Goal: Check status: Check status

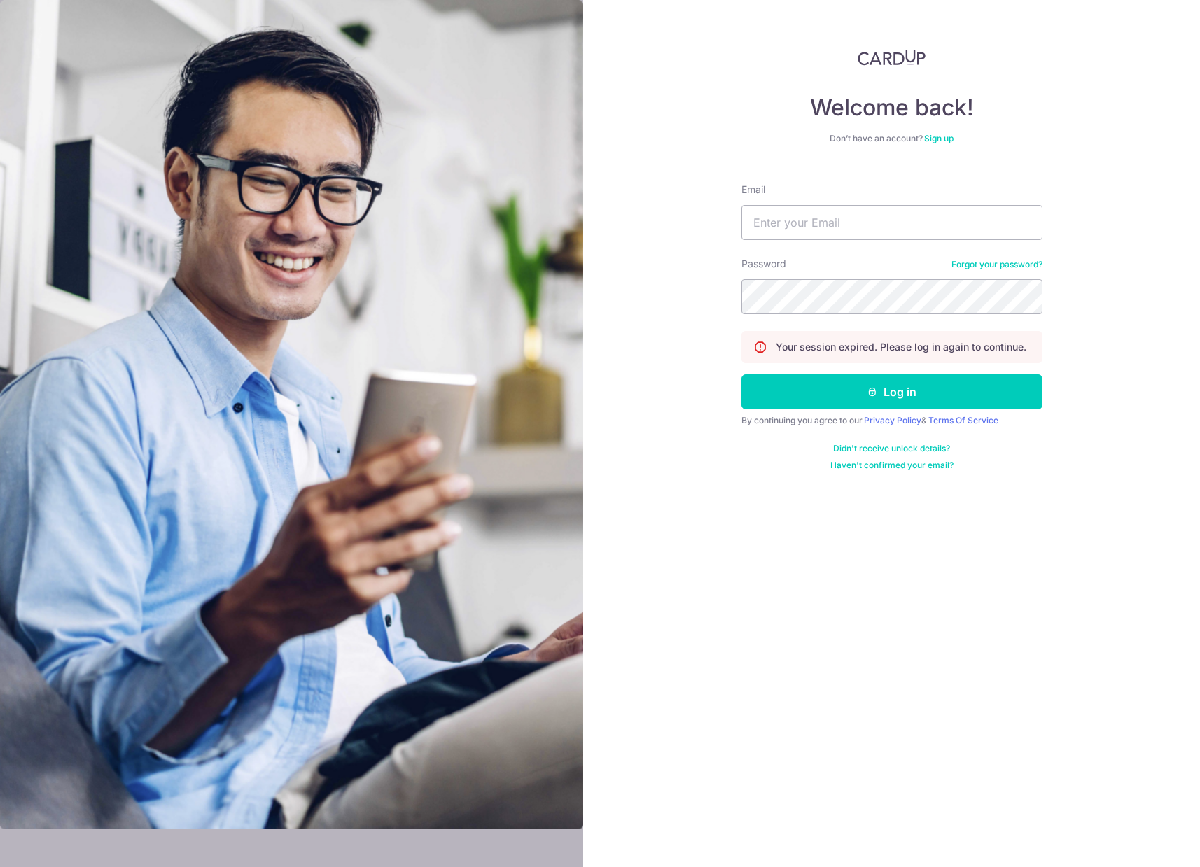
type input "[EMAIL_ADDRESS][DOMAIN_NAME]"
click at [741, 375] on button "Log in" at bounding box center [891, 392] width 301 height 35
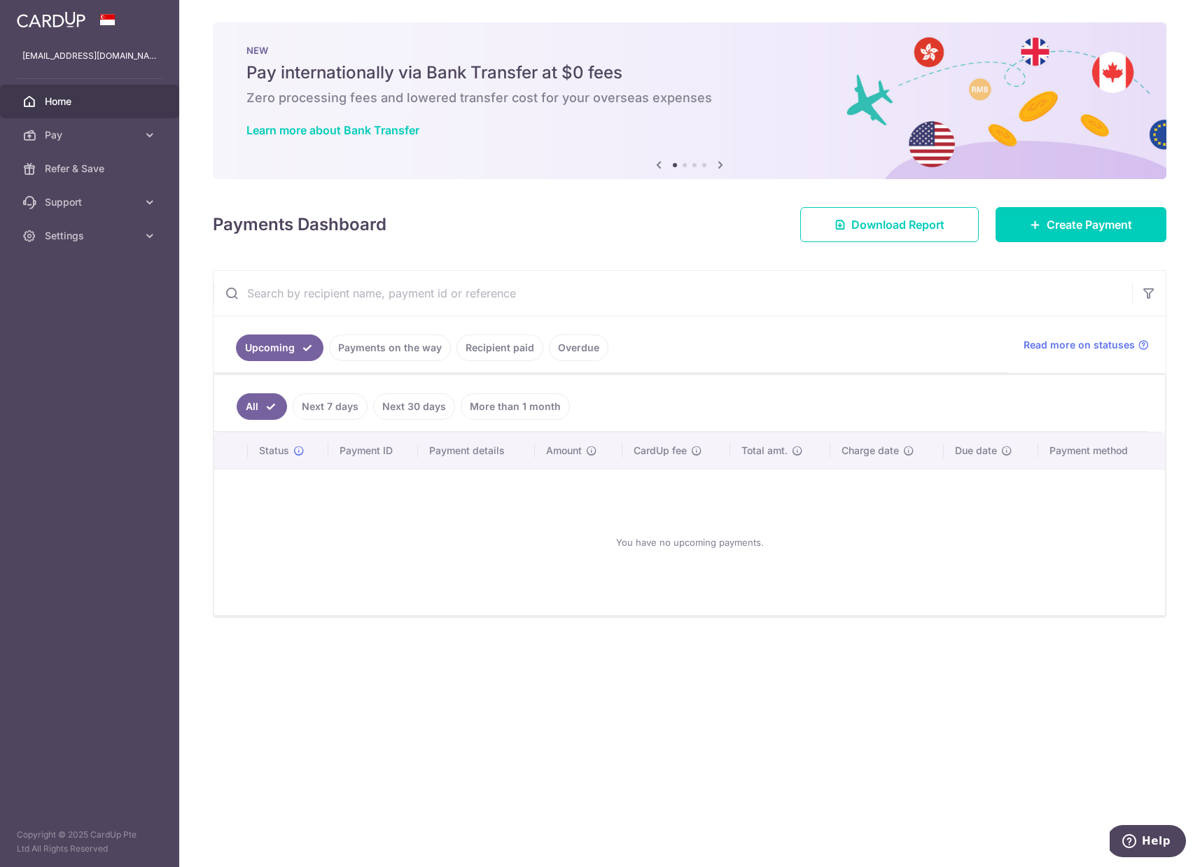
click at [391, 351] on link "Payments on the way" at bounding box center [390, 348] width 122 height 27
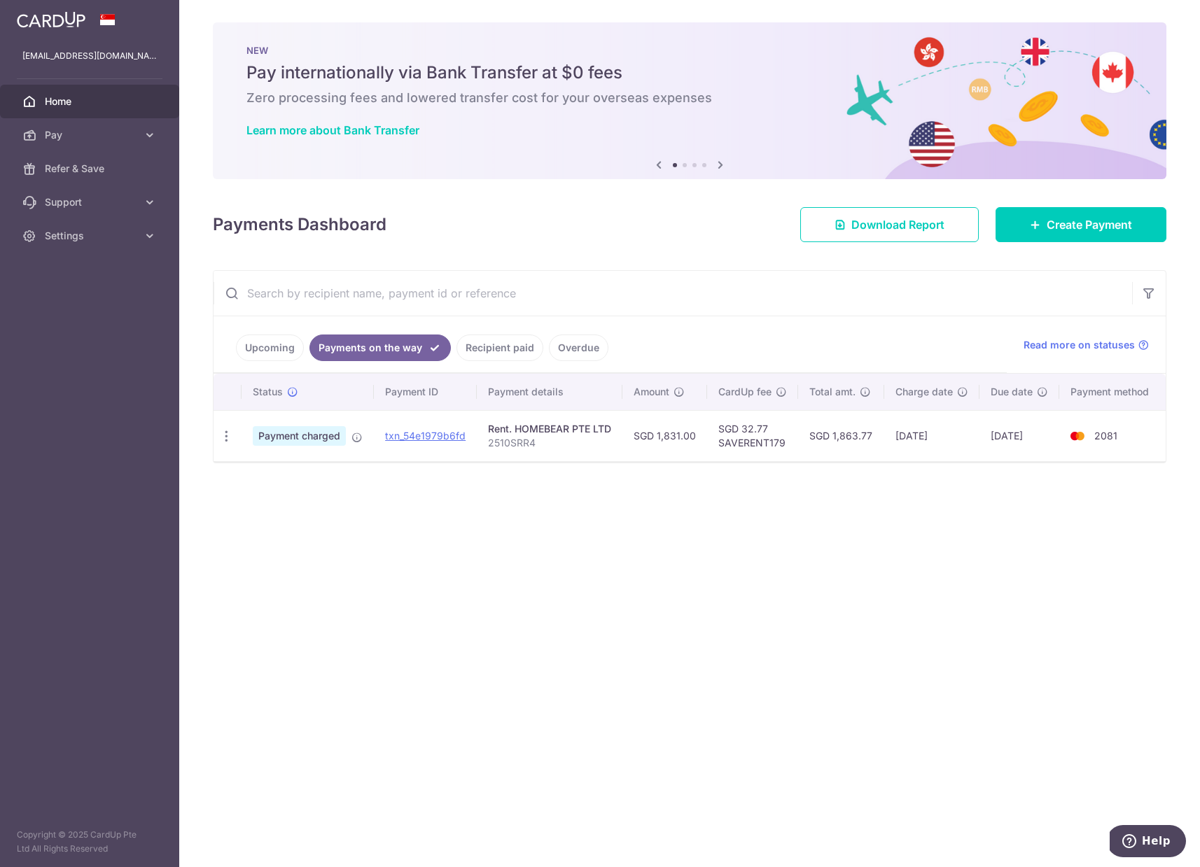
click at [477, 349] on link "Recipient paid" at bounding box center [499, 348] width 87 height 27
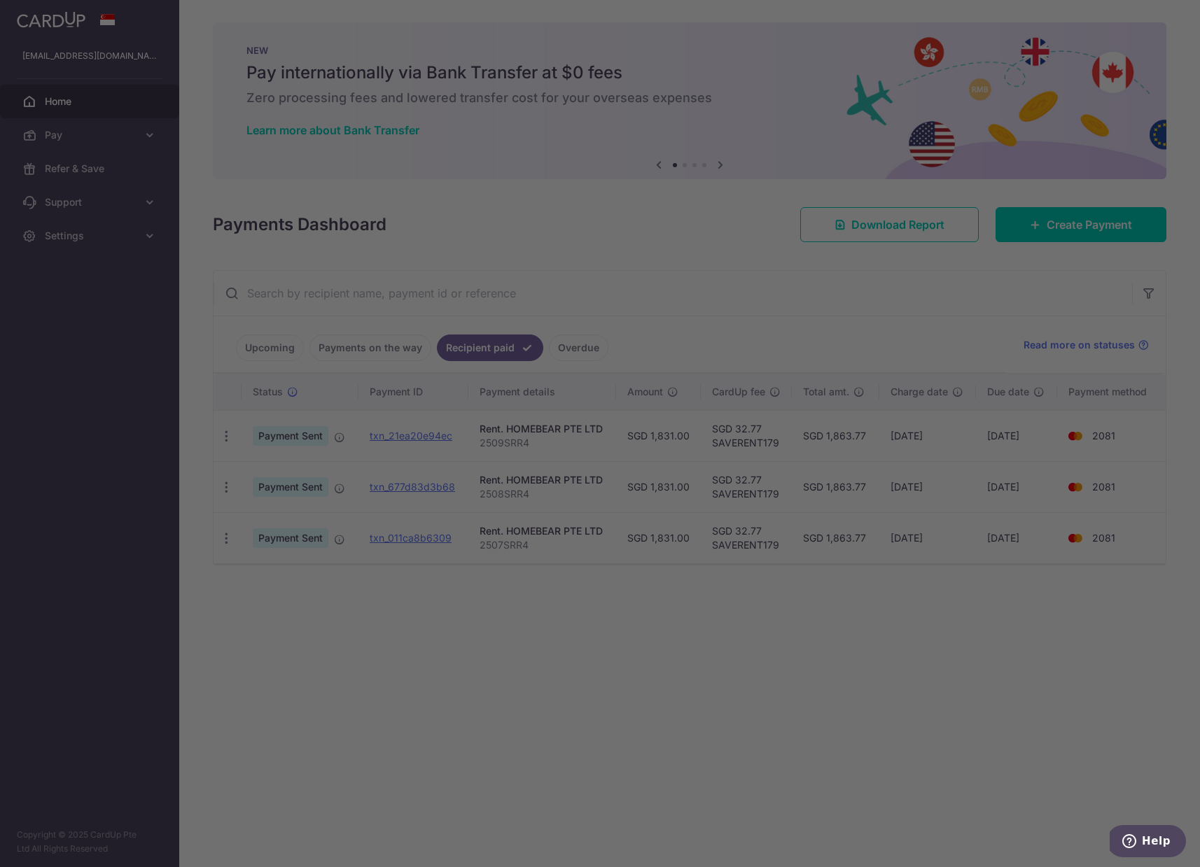
click at [377, 353] on div at bounding box center [606, 438] width 1212 height 876
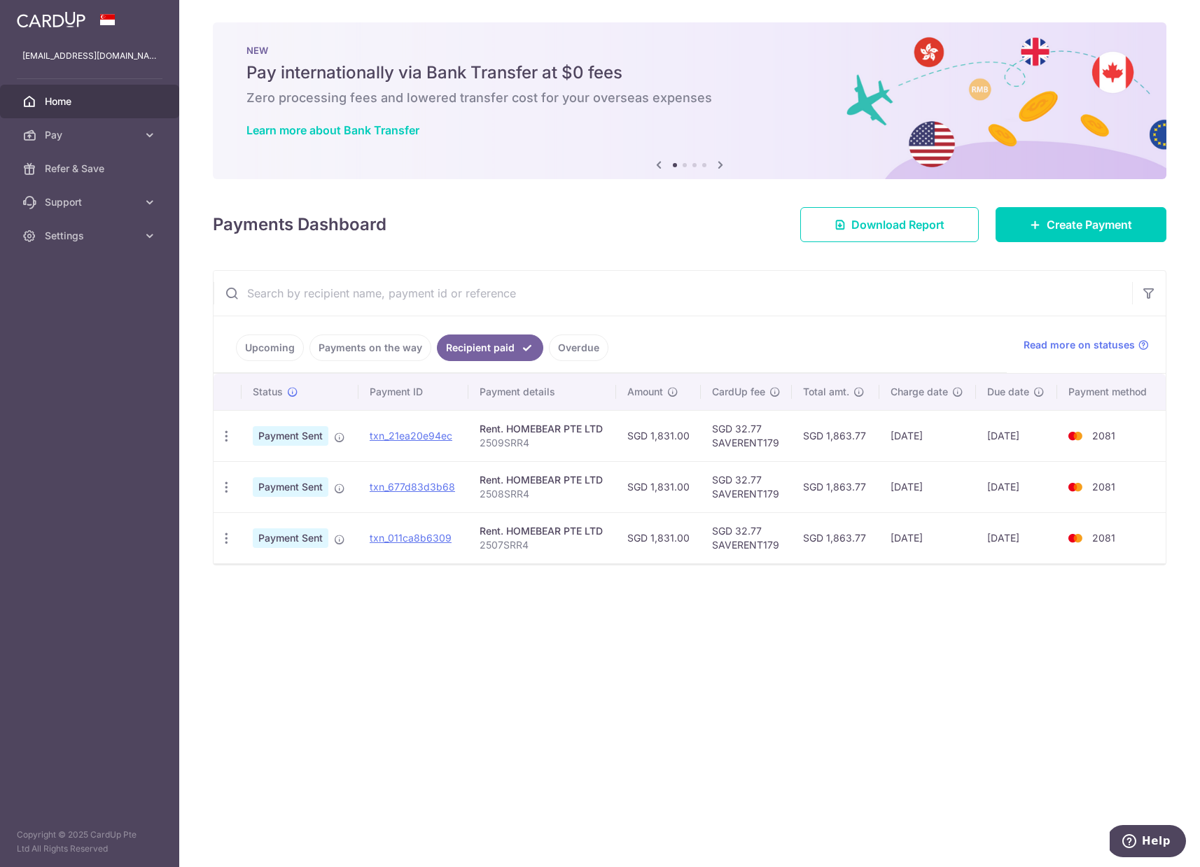
click at [381, 353] on link "Payments on the way" at bounding box center [370, 348] width 122 height 27
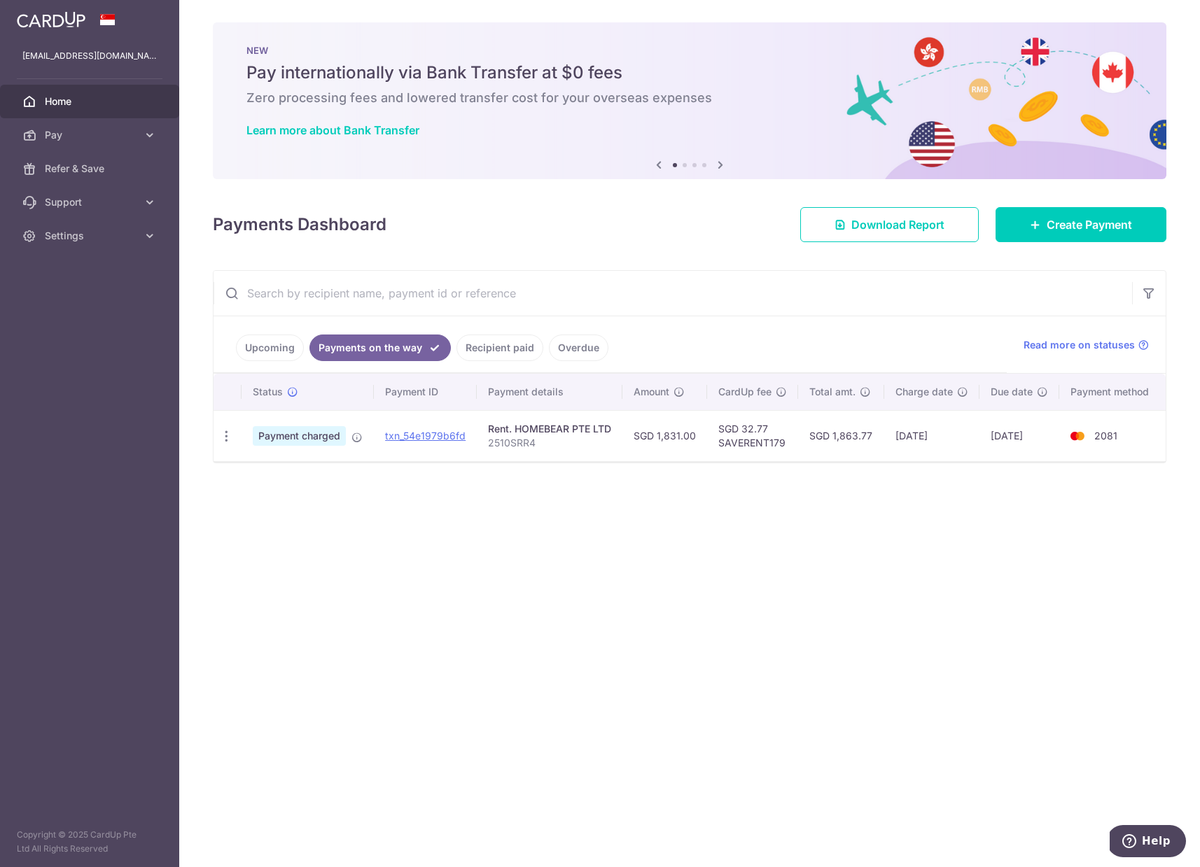
click at [398, 582] on div "× Pause Schedule Pause all future payments in this series Pause just this one p…" at bounding box center [689, 433] width 1021 height 867
drag, startPoint x: 731, startPoint y: 576, endPoint x: 531, endPoint y: 483, distance: 220.8
click at [731, 576] on div "× Pause Schedule Pause all future payments in this series Pause just this one p…" at bounding box center [689, 433] width 1021 height 867
click at [507, 350] on link "Recipient paid" at bounding box center [499, 348] width 87 height 27
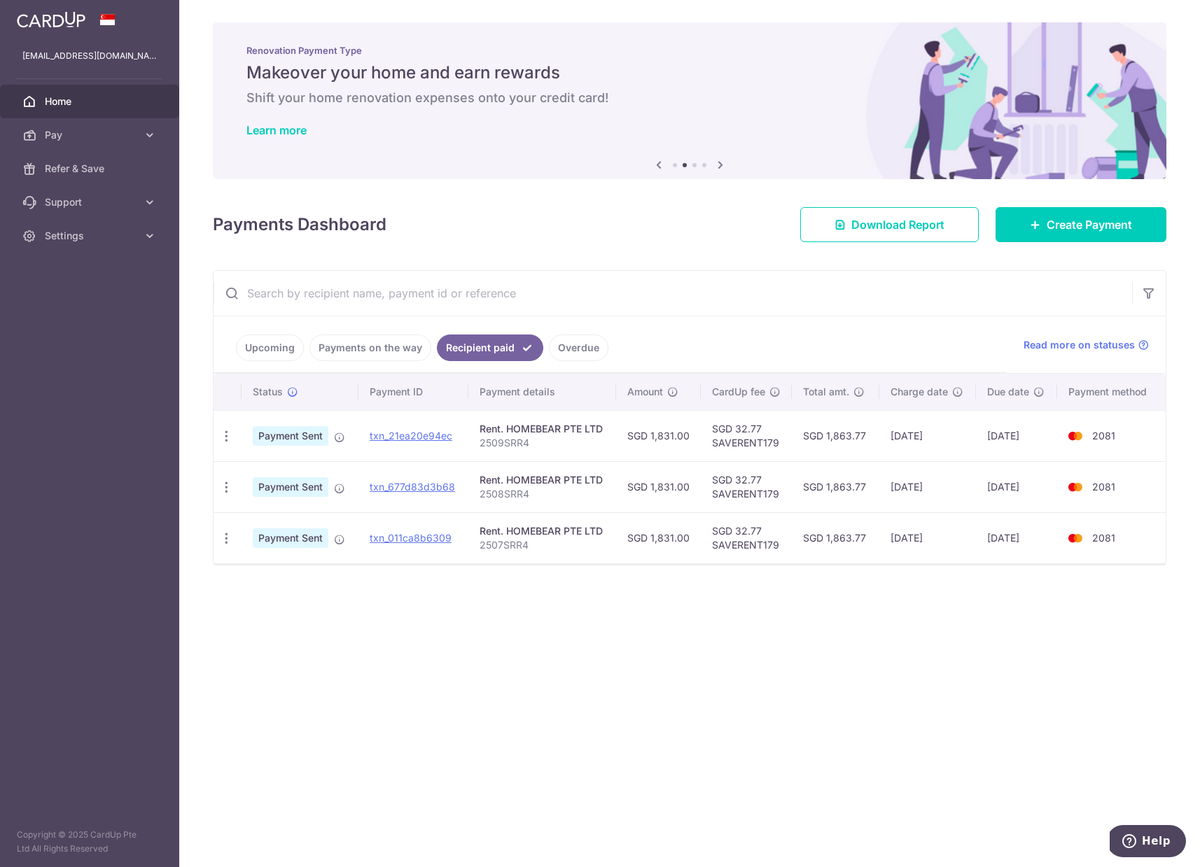
drag, startPoint x: 708, startPoint y: 627, endPoint x: 454, endPoint y: 489, distance: 289.1
click at [708, 627] on div "× Pause Schedule Pause all future payments in this series Pause just this one p…" at bounding box center [689, 433] width 1021 height 867
click at [477, 594] on div "× Pause Schedule Pause all future payments in this series Pause just this one p…" at bounding box center [689, 433] width 1021 height 867
click at [865, 648] on div "× Pause Schedule Pause all future payments in this series Pause just this one p…" at bounding box center [689, 433] width 1021 height 867
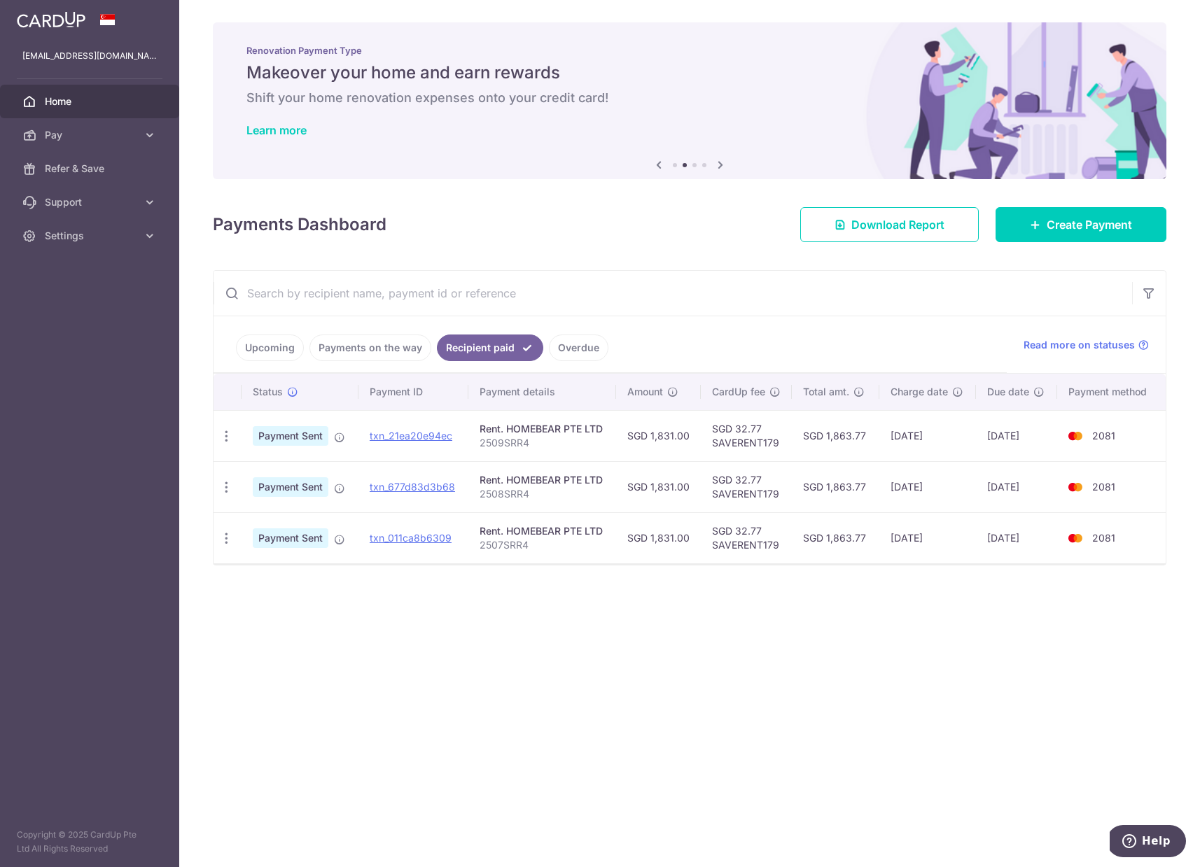
click at [392, 346] on link "Payments on the way" at bounding box center [370, 348] width 122 height 27
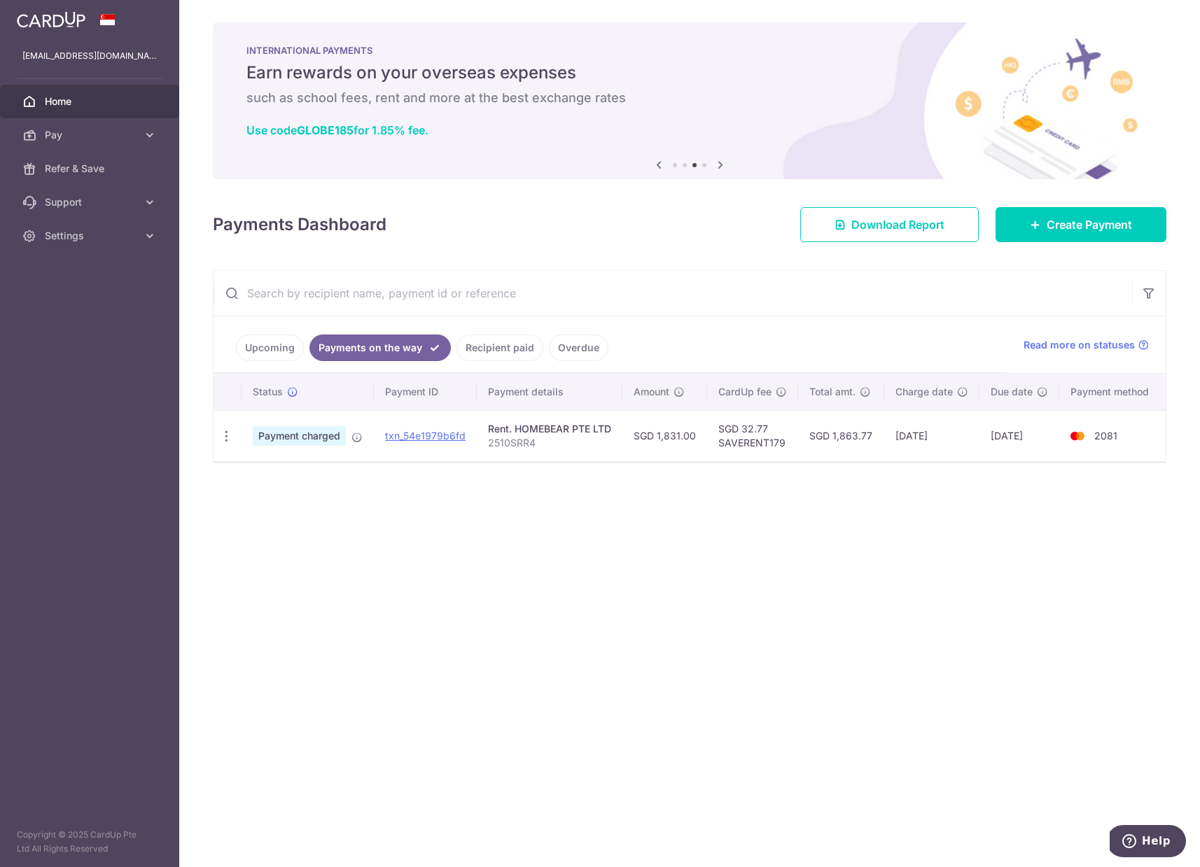
click at [1018, 433] on td "02/10/2025" at bounding box center [1019, 435] width 80 height 51
click at [853, 564] on div "× Pause Schedule Pause all future payments in this series Pause just this one p…" at bounding box center [689, 433] width 1021 height 867
click at [844, 568] on div "× Pause Schedule Pause all future payments in this series Pause just this one p…" at bounding box center [689, 433] width 1021 height 867
click at [1142, 342] on icon at bounding box center [1143, 345] width 11 height 11
click at [669, 517] on div "× Pause Schedule Pause all future payments in this series Pause just this one p…" at bounding box center [689, 433] width 1021 height 867
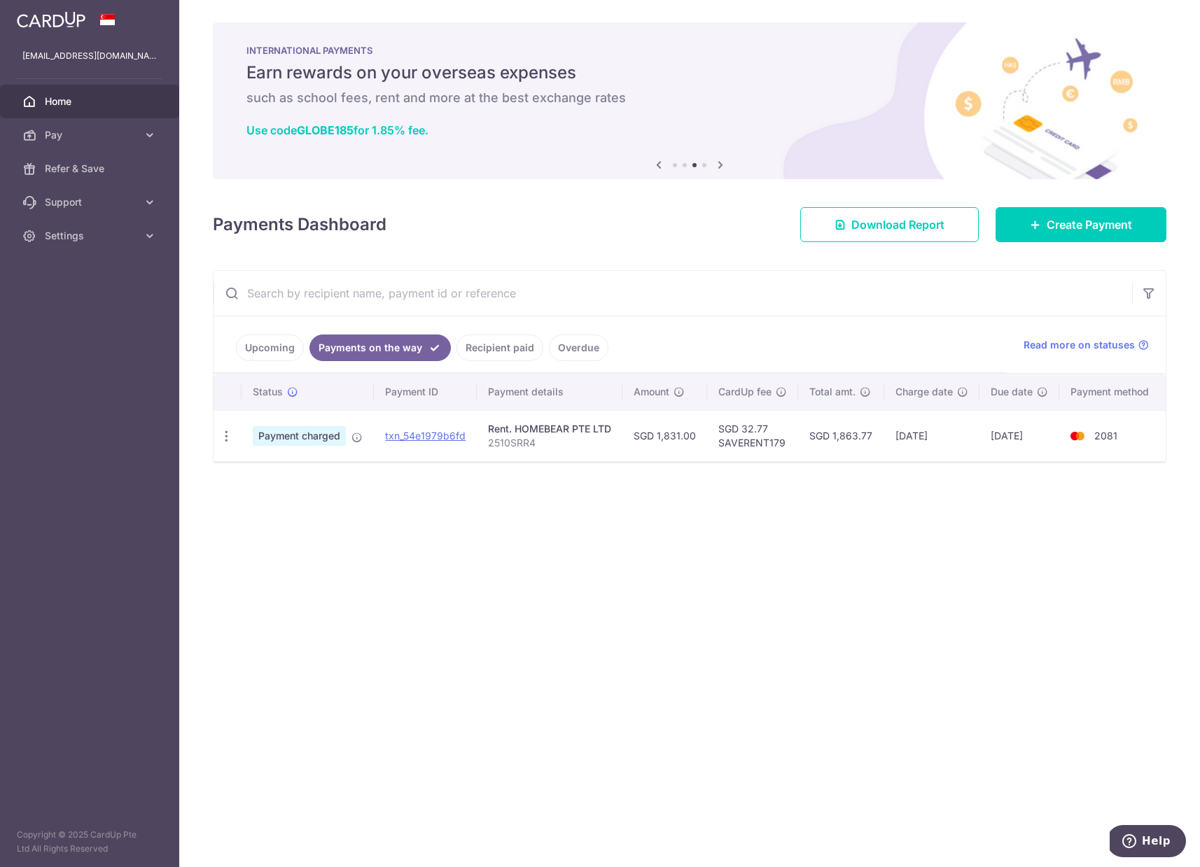
click at [490, 353] on link "Recipient paid" at bounding box center [499, 348] width 87 height 27
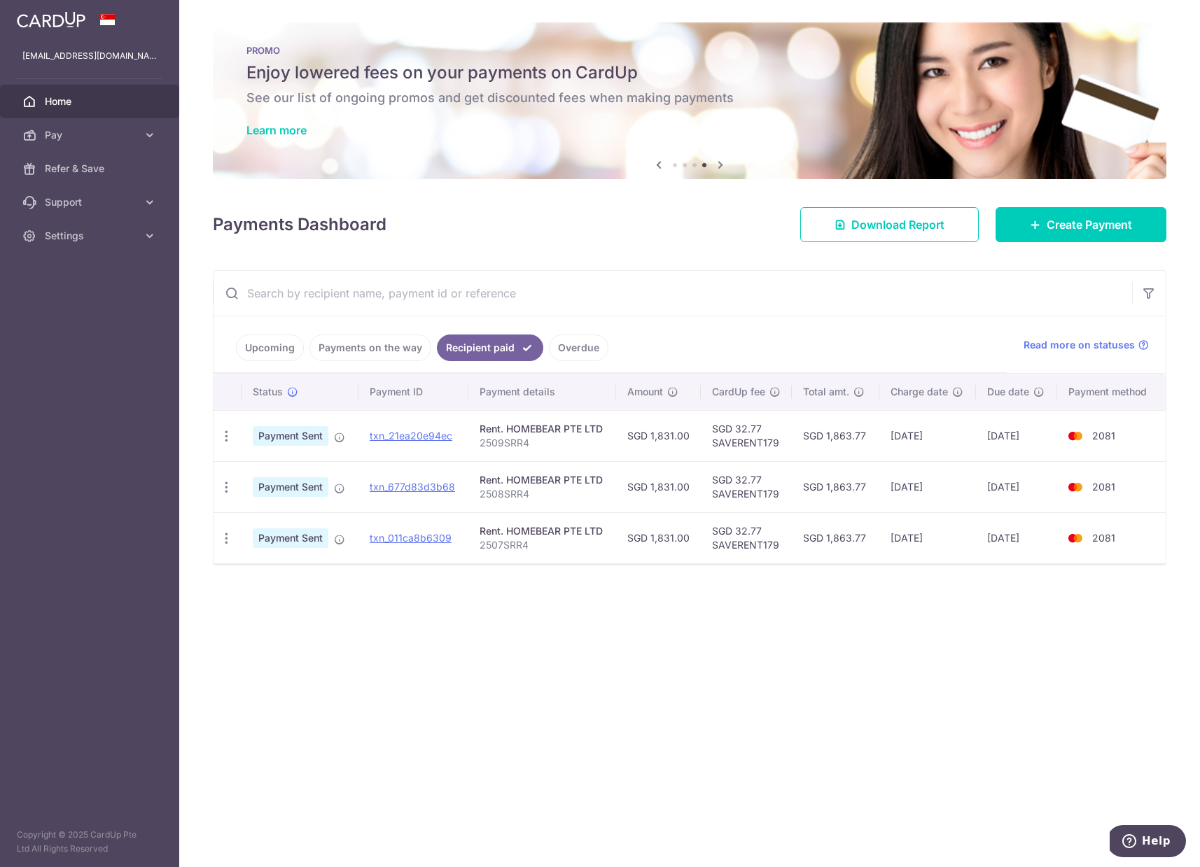
click at [518, 617] on div "× Pause Schedule Pause all future payments in this series Pause just this one p…" at bounding box center [689, 433] width 1021 height 867
click at [405, 438] on link "txn_21ea20e94ec" at bounding box center [411, 436] width 83 height 12
click at [415, 487] on link "txn_677d83d3b68" at bounding box center [412, 487] width 85 height 12
click at [419, 543] on link "txn_011ca8b6309" at bounding box center [411, 538] width 82 height 12
click at [376, 352] on link "Payments on the way" at bounding box center [370, 348] width 122 height 27
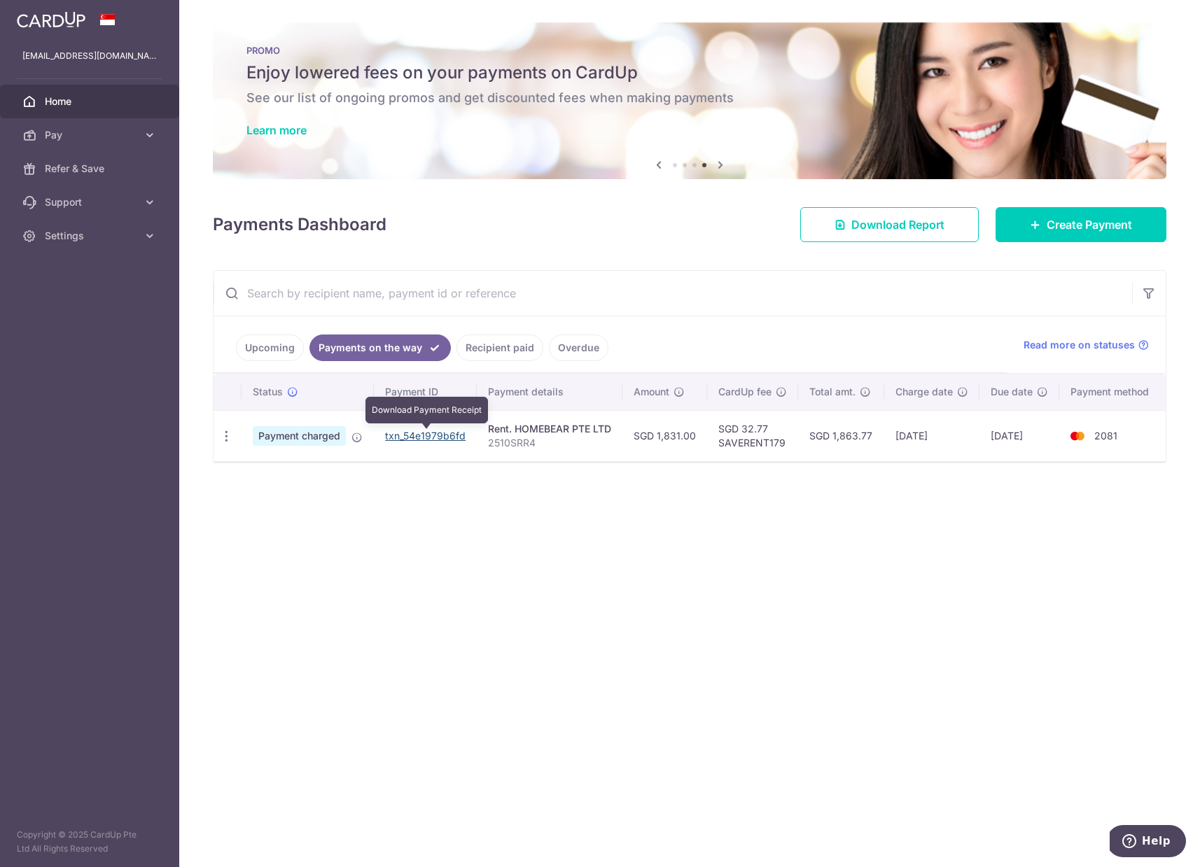
click at [428, 438] on link "txn_54e1979b6fd" at bounding box center [425, 436] width 81 height 12
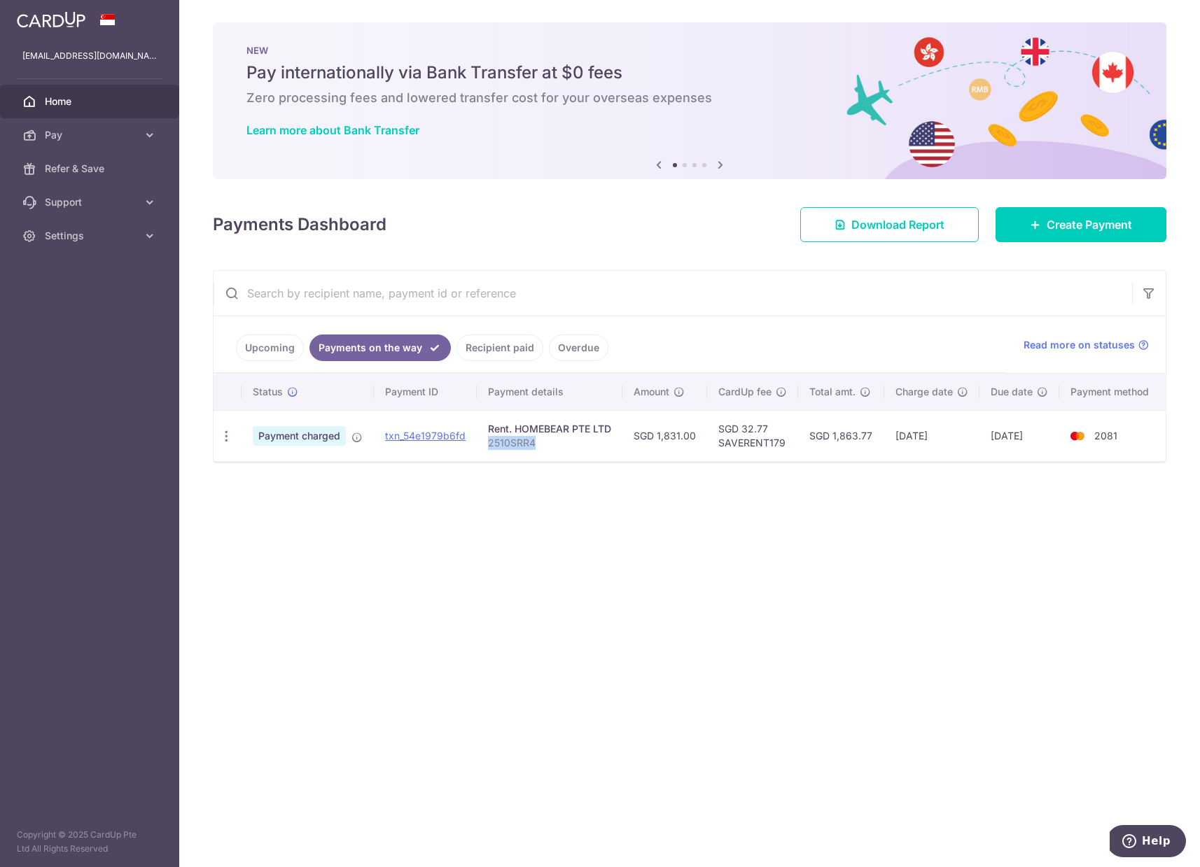
drag, startPoint x: 538, startPoint y: 446, endPoint x: 491, endPoint y: 446, distance: 47.6
click at [491, 446] on p "2510SRR4" at bounding box center [549, 443] width 123 height 14
copy p "2510SRR4"
click at [606, 504] on div "× Pause Schedule Pause all future payments in this series Pause just this one p…" at bounding box center [689, 433] width 1021 height 867
click at [487, 353] on link "Recipient paid" at bounding box center [499, 348] width 87 height 27
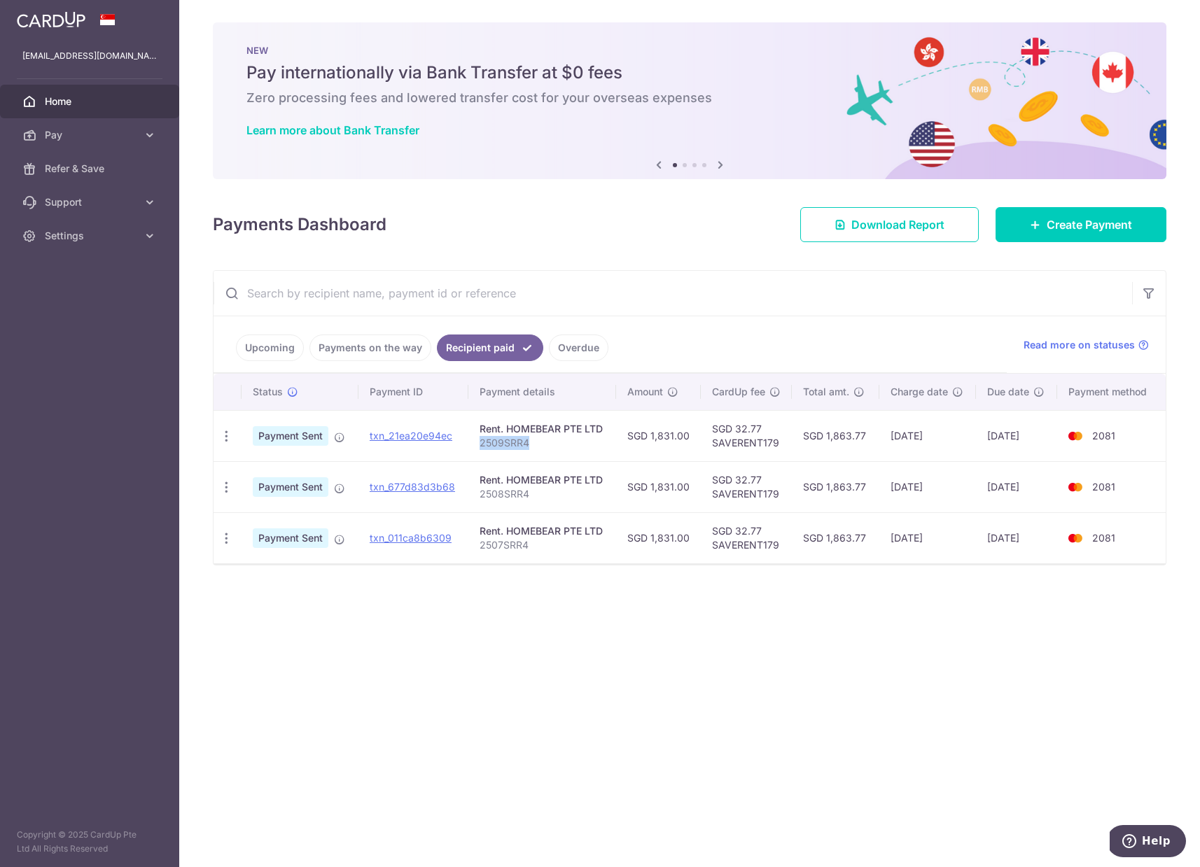
drag, startPoint x: 549, startPoint y: 440, endPoint x: 482, endPoint y: 444, distance: 67.3
click at [482, 444] on p "2509SRR4" at bounding box center [543, 443] width 126 height 14
copy p "2509SRR4"
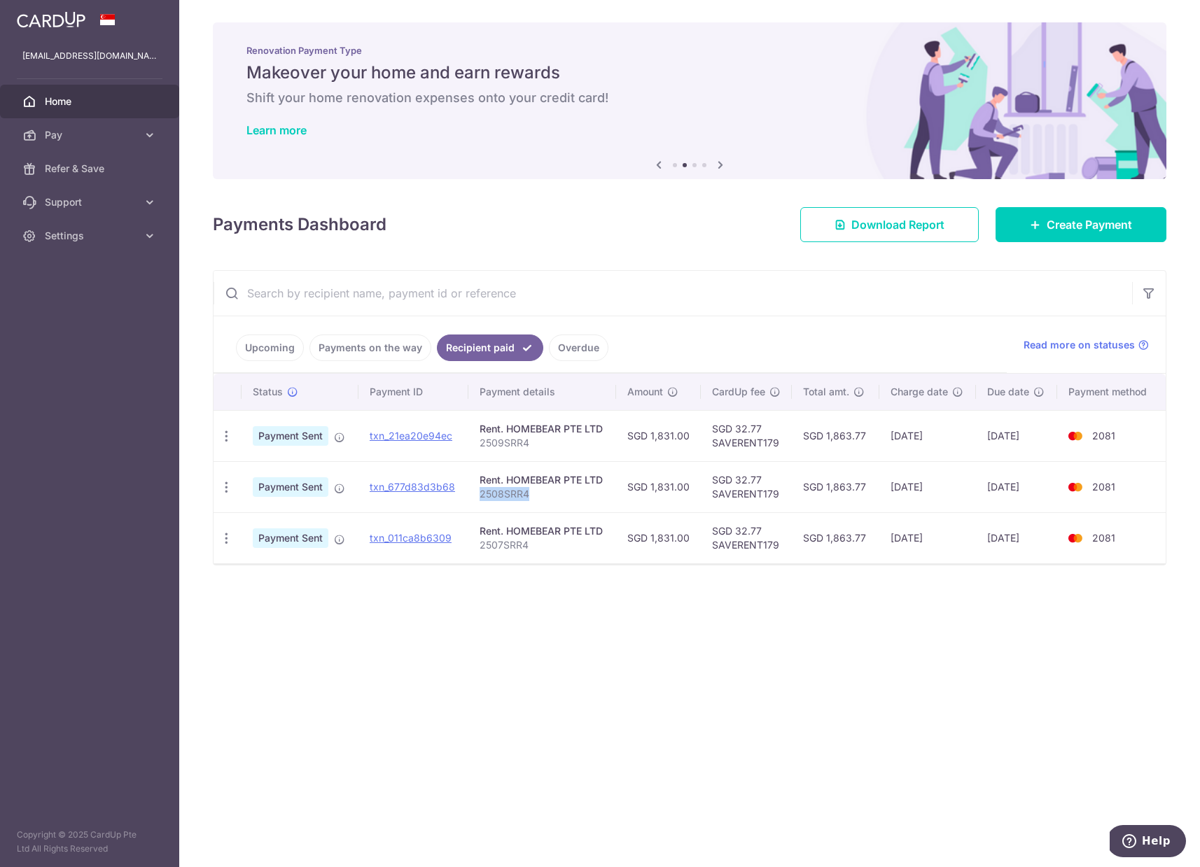
drag, startPoint x: 529, startPoint y: 493, endPoint x: 481, endPoint y: 495, distance: 47.6
click at [481, 495] on p "2508SRR4" at bounding box center [543, 494] width 126 height 14
copy p "2508SRR4"
drag, startPoint x: 530, startPoint y: 548, endPoint x: 482, endPoint y: 548, distance: 48.3
click at [482, 548] on p "2507SRR4" at bounding box center [543, 545] width 126 height 14
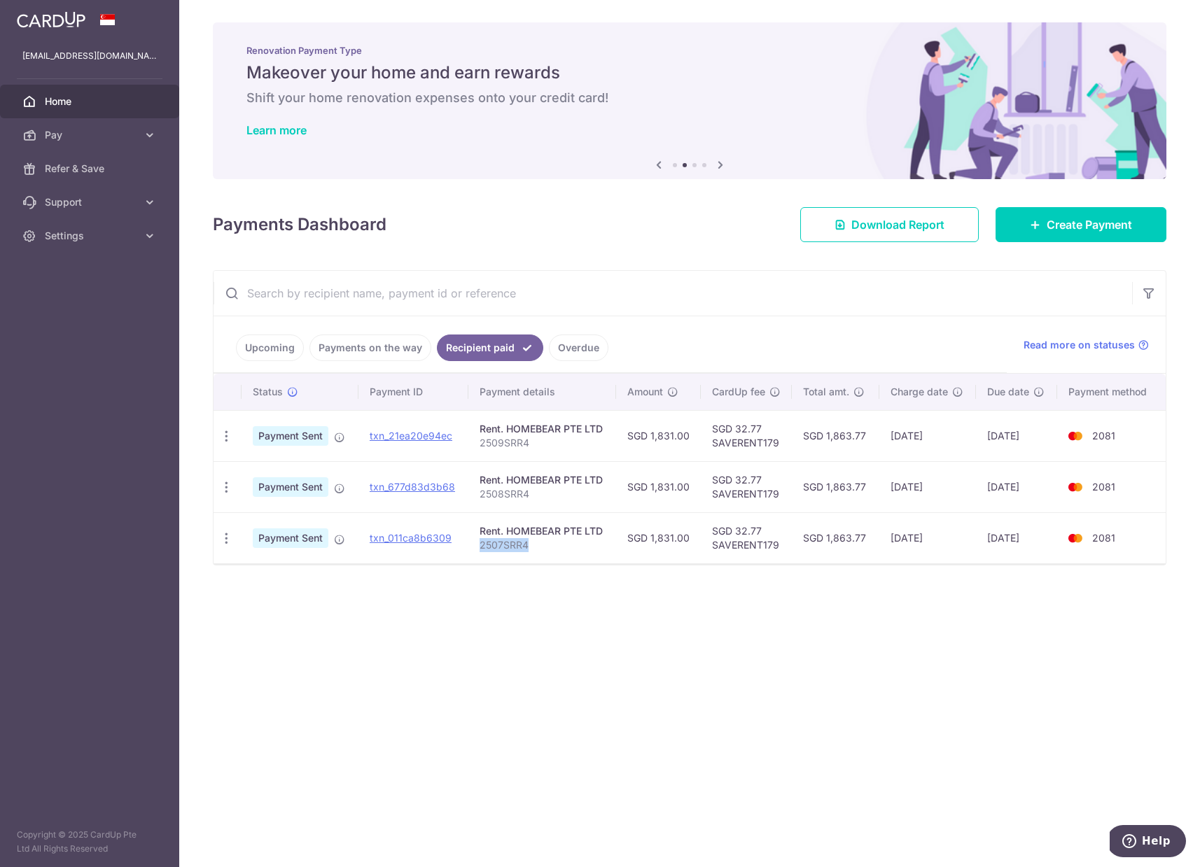
copy p "2507SRR4"
